Goal: Task Accomplishment & Management: Use online tool/utility

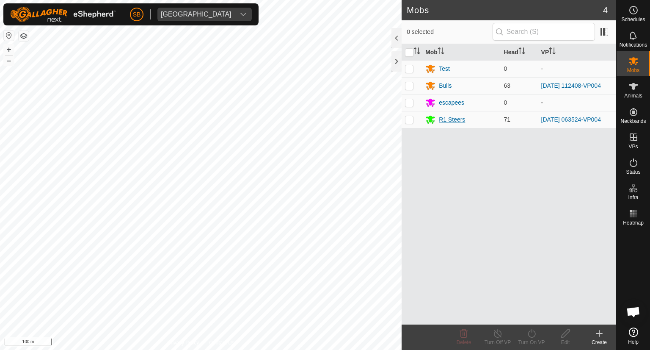
click at [481, 122] on div "Mobs 4 0 selected Mob Head VP Test 0 - Bulls 63 [DATE] 112408-VP004 escapees 0 …" at bounding box center [308, 175] width 616 height 350
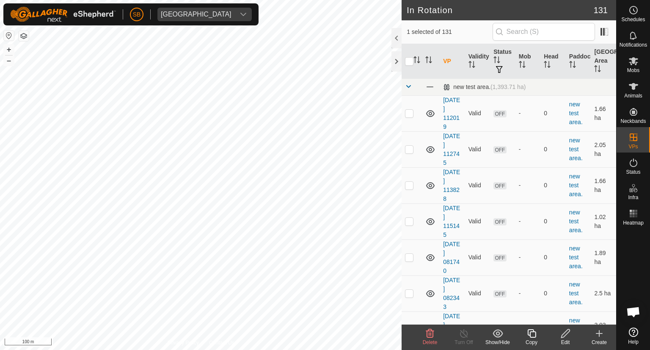
click at [569, 331] on icon at bounding box center [565, 333] width 8 height 8
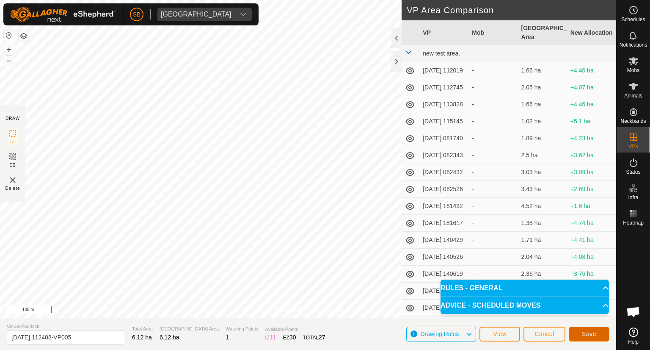
click at [592, 330] on span "Save" at bounding box center [589, 333] width 14 height 7
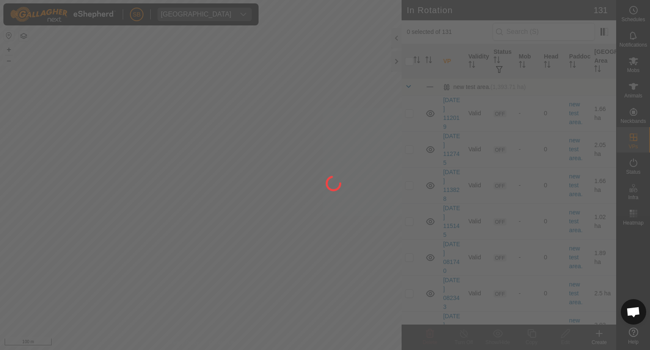
click at [130, 167] on div at bounding box center [325, 175] width 650 height 350
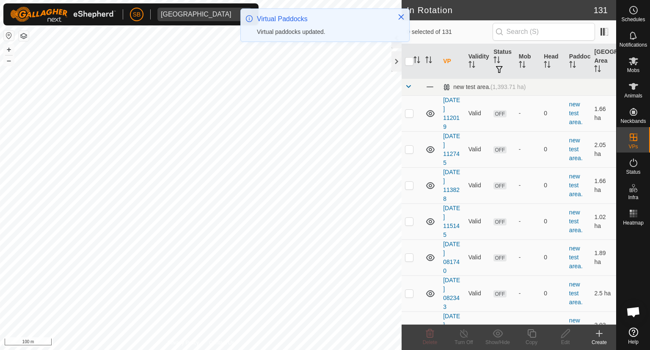
checkbox input "true"
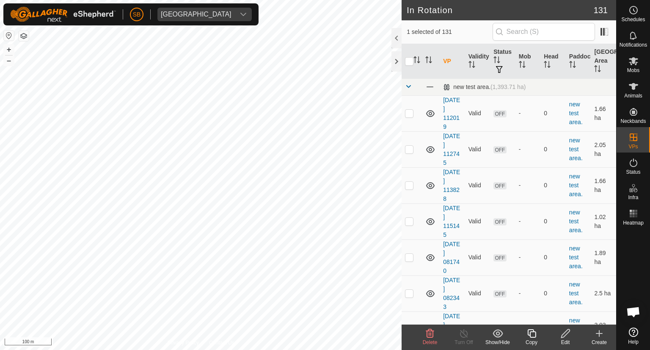
click at [570, 336] on icon at bounding box center [565, 333] width 11 height 10
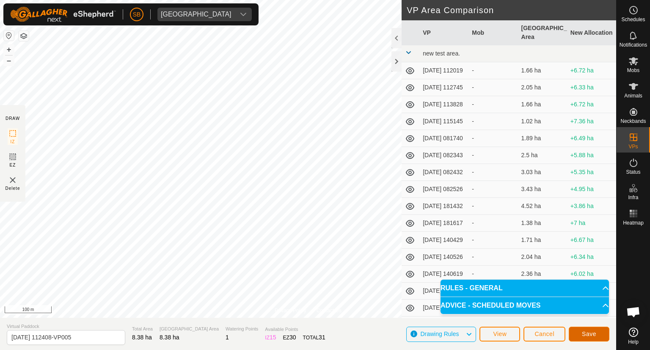
click at [599, 335] on button "Save" at bounding box center [589, 333] width 41 height 15
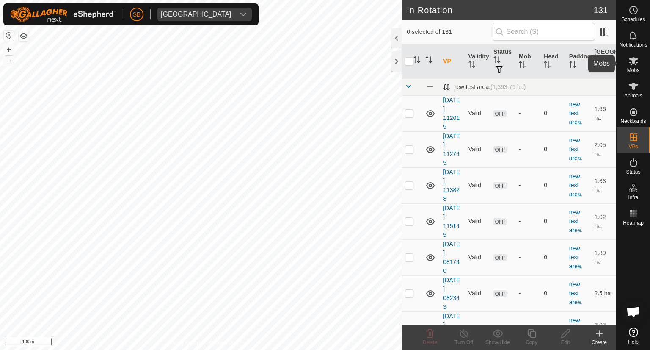
click at [630, 60] on icon at bounding box center [633, 61] width 9 height 8
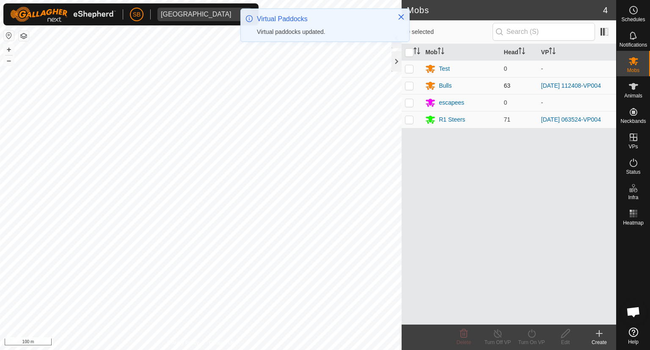
click at [411, 84] on p-checkbox at bounding box center [409, 85] width 8 height 7
checkbox input "true"
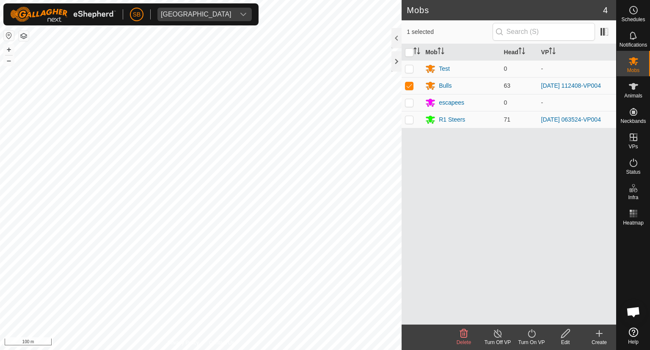
click at [529, 335] on icon at bounding box center [532, 333] width 8 height 8
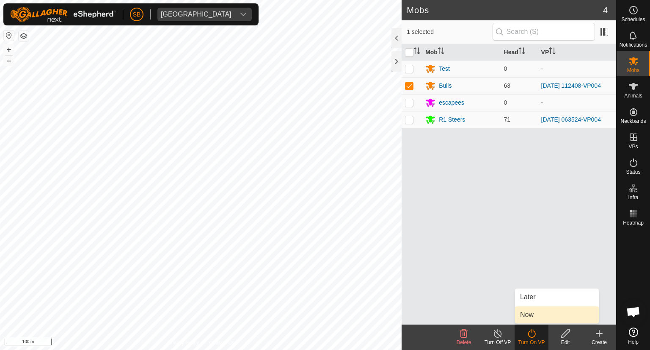
click at [529, 315] on link "Now" at bounding box center [557, 314] width 84 height 17
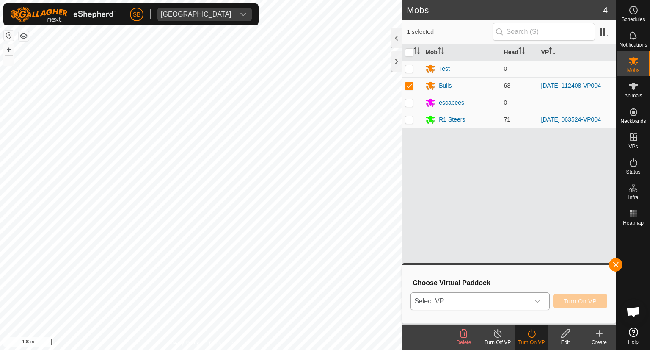
click at [538, 300] on icon "dropdown trigger" at bounding box center [537, 301] width 7 height 7
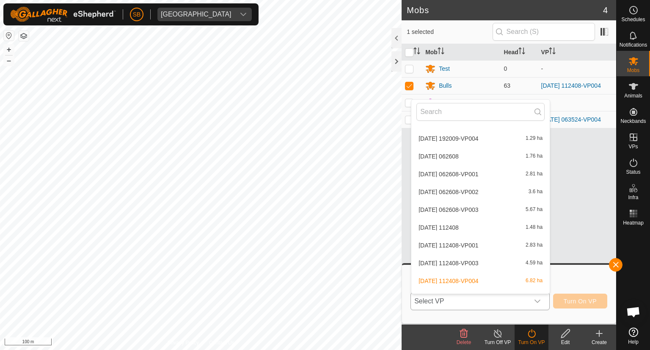
scroll to position [2178, 0]
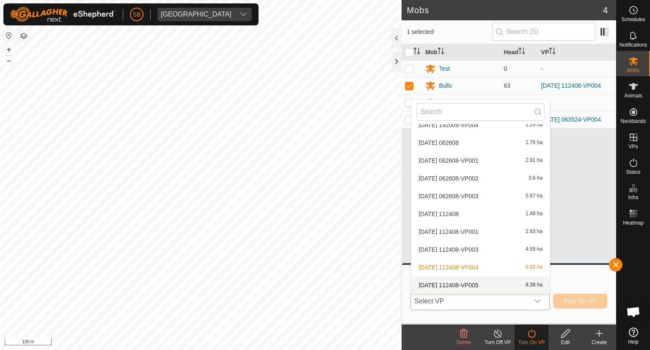
click at [485, 286] on li "[DATE] 112408-VP005 8.38 ha" at bounding box center [480, 284] width 138 height 17
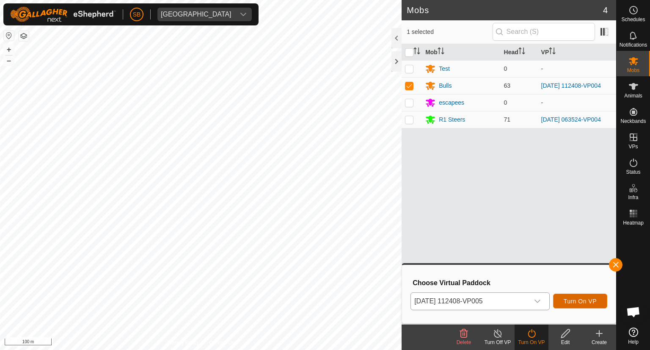
click at [587, 299] on span "Turn On VP" at bounding box center [580, 301] width 33 height 7
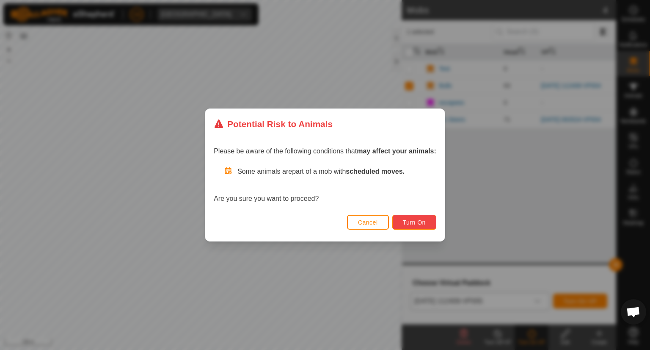
click at [418, 221] on span "Turn On" at bounding box center [414, 222] width 23 height 7
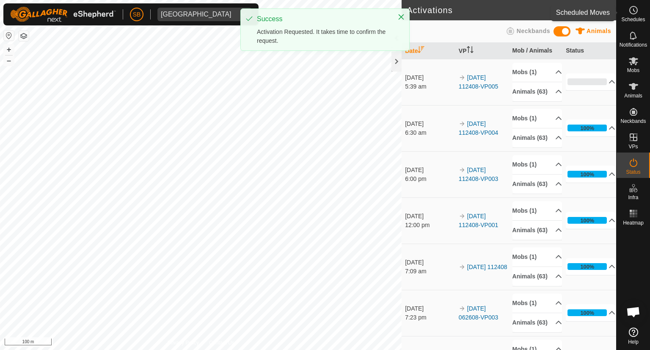
click at [632, 14] on icon at bounding box center [633, 10] width 10 height 10
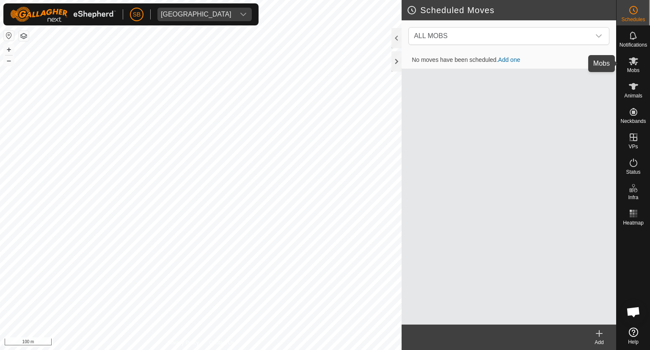
click at [633, 66] on es-mob-svg-icon at bounding box center [633, 61] width 15 height 14
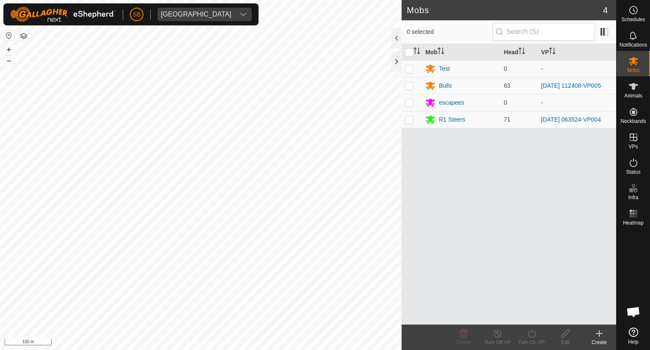
click at [105, 349] on html "SB Tangihanga station Schedules Notifications Mobs Animals Neckbands VPs Status…" at bounding box center [325, 175] width 650 height 350
